Goal: Task Accomplishment & Management: Manage account settings

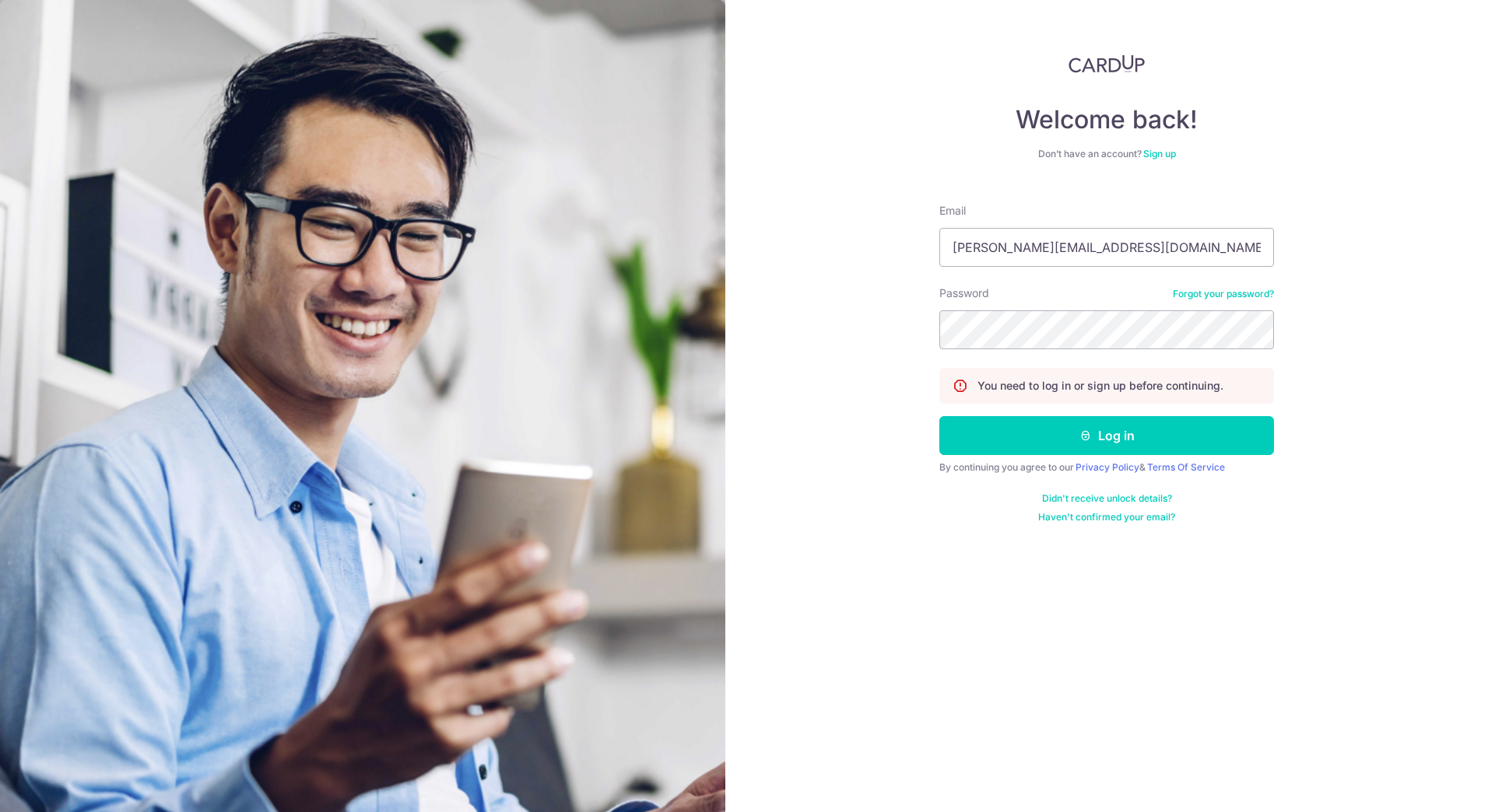
type input "[PERSON_NAME][EMAIL_ADDRESS][DOMAIN_NAME]"
click at [939, 416] on button "Log in" at bounding box center [1107, 436] width 335 height 39
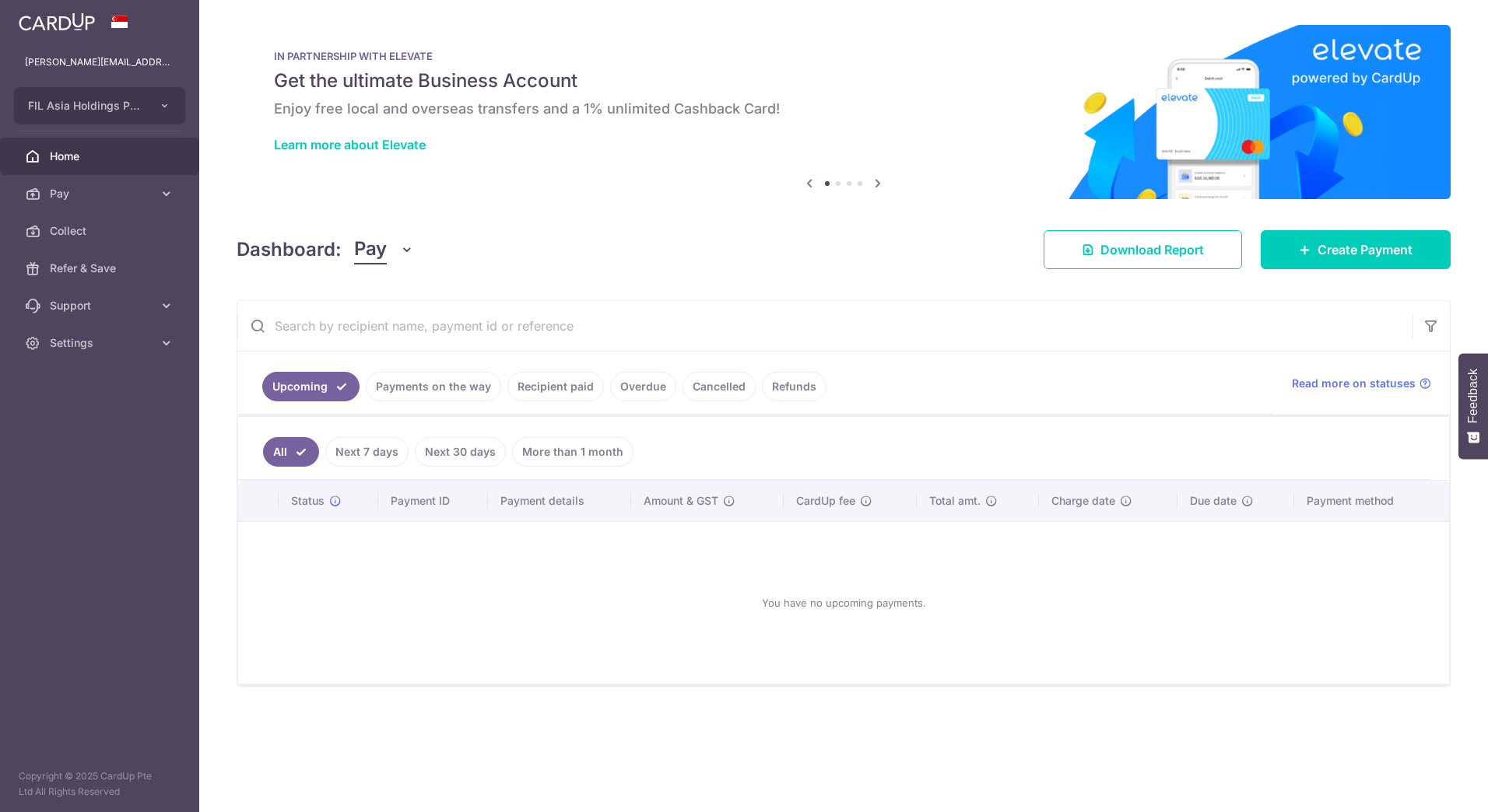
click at [534, 388] on link "Recipient paid" at bounding box center [555, 386] width 96 height 30
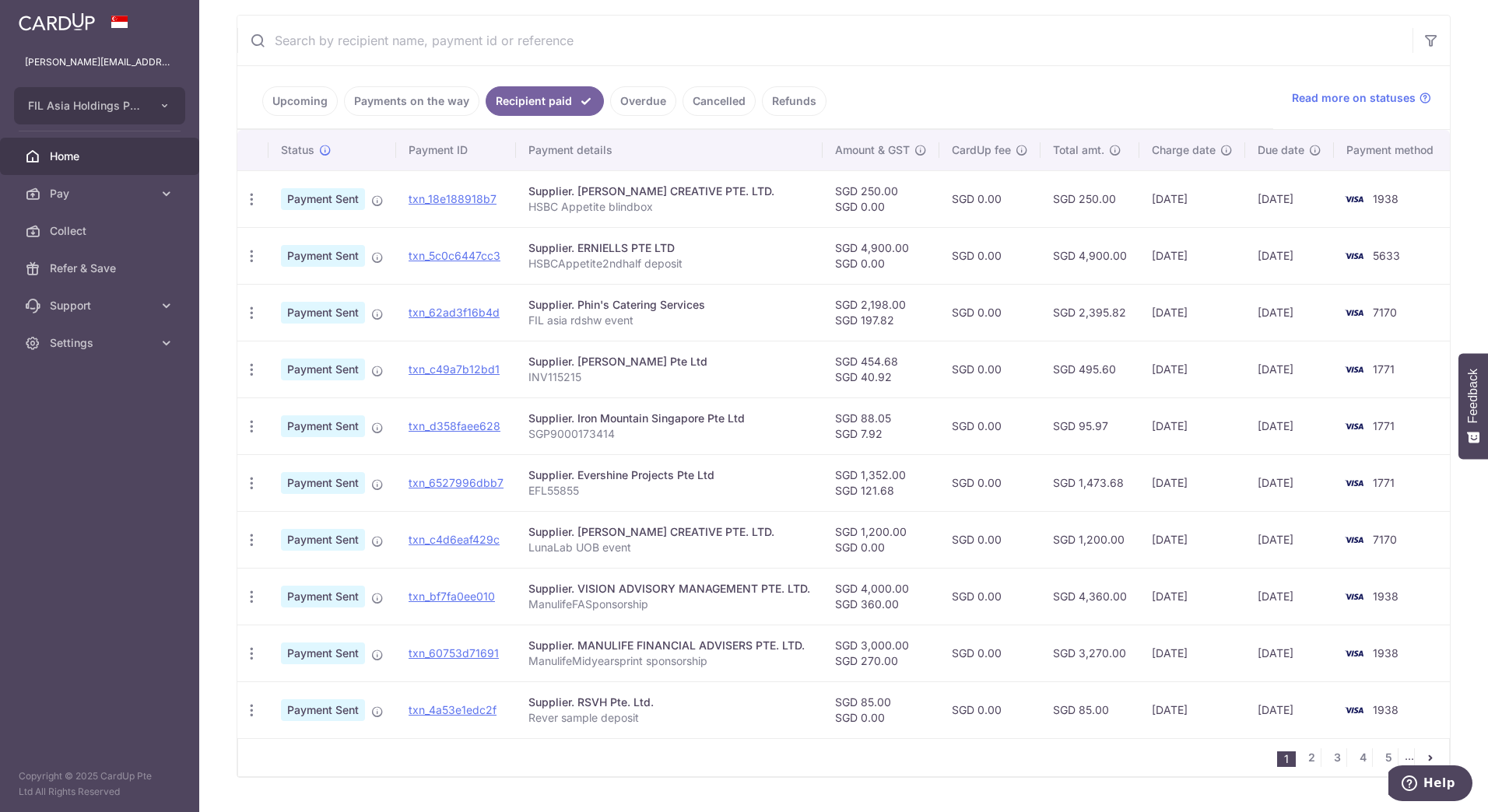
scroll to position [312, 0]
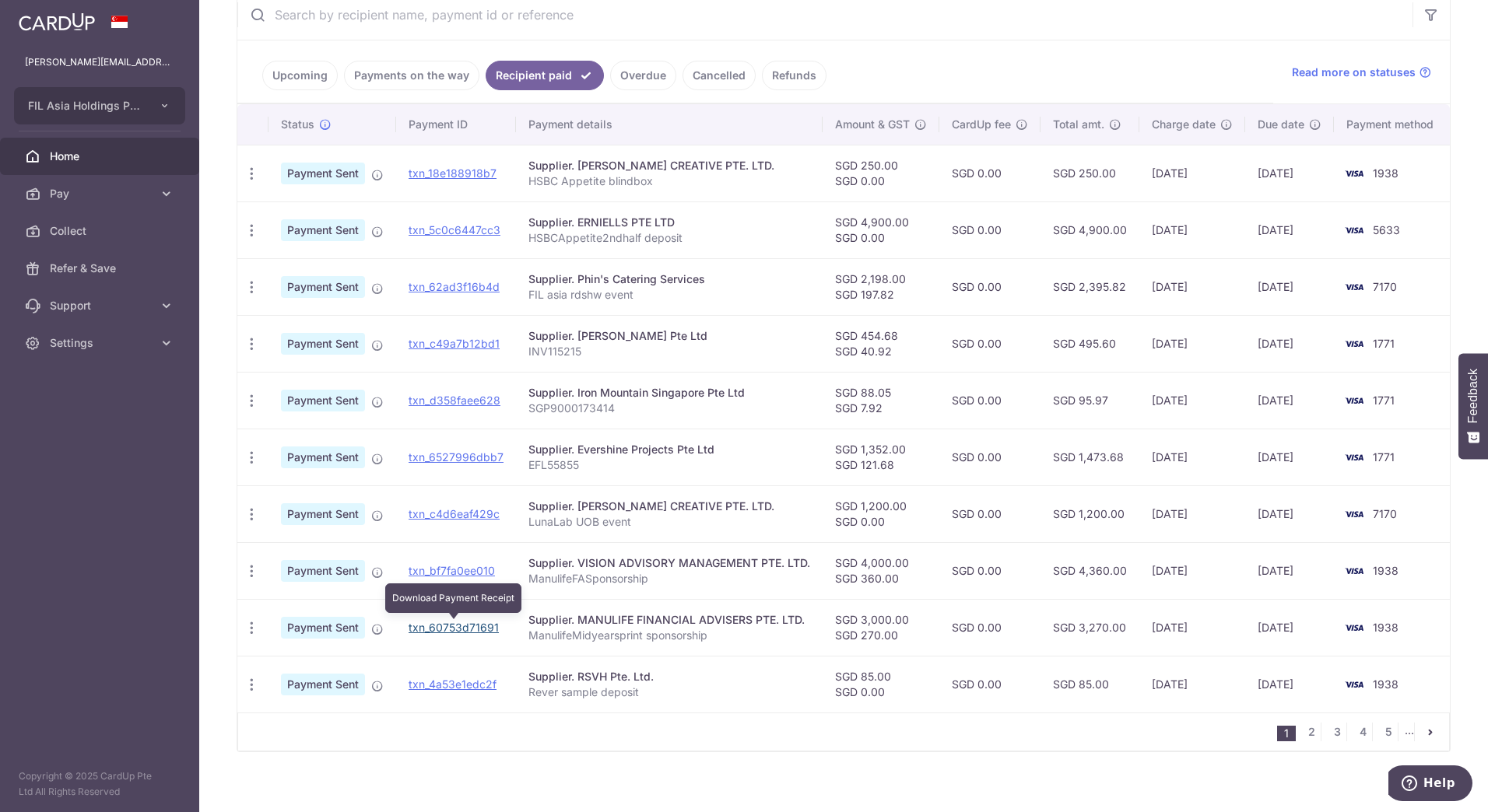
drag, startPoint x: 423, startPoint y: 625, endPoint x: 813, endPoint y: 47, distance: 697.3
click at [423, 625] on link "txn_60753d71691" at bounding box center [453, 627] width 90 height 14
